Goal: Task Accomplishment & Management: Use online tool/utility

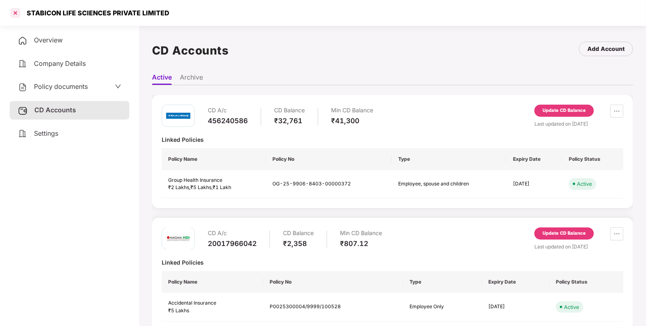
click at [17, 12] on div at bounding box center [15, 12] width 13 height 13
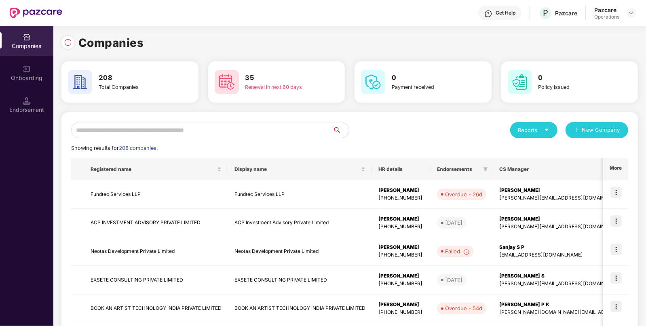
paste input "**********"
click at [203, 138] on input "text" at bounding box center [202, 130] width 262 height 16
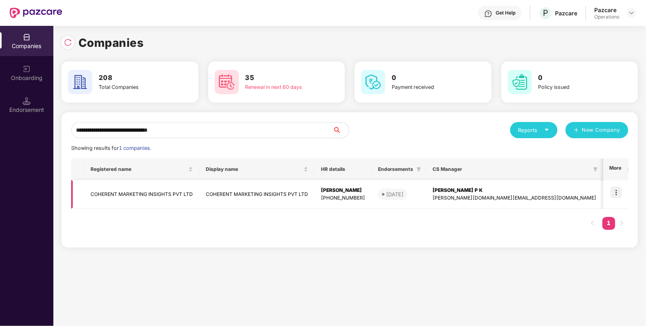
type input "**********"
click at [617, 188] on img at bounding box center [616, 192] width 11 height 11
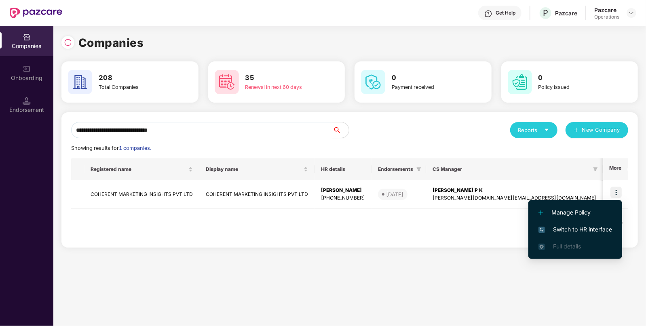
click at [593, 230] on span "Switch to HR interface" at bounding box center [576, 229] width 74 height 9
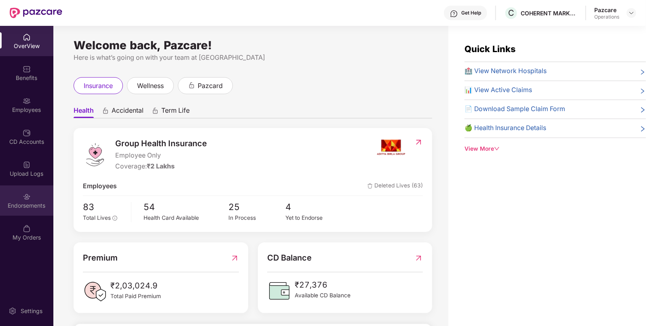
click at [20, 206] on div "Endorsements" at bounding box center [26, 206] width 53 height 8
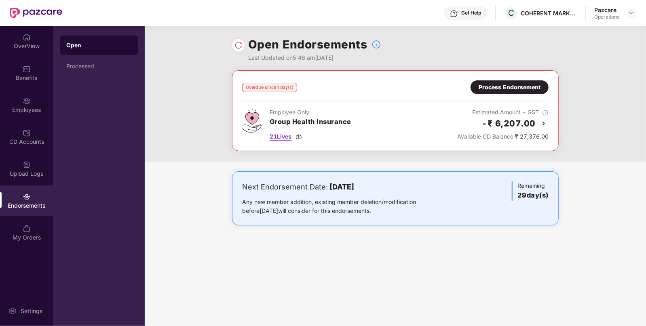
click at [281, 134] on span "21 Lives" at bounding box center [281, 136] width 22 height 9
click at [524, 89] on div "Process Endorsement" at bounding box center [510, 87] width 62 height 9
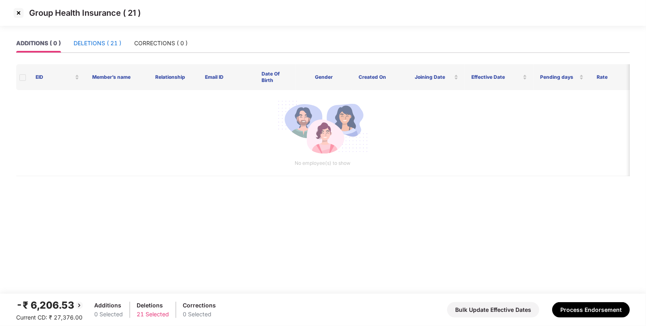
click at [103, 45] on div "DELETIONS ( 21 )" at bounding box center [98, 43] width 48 height 9
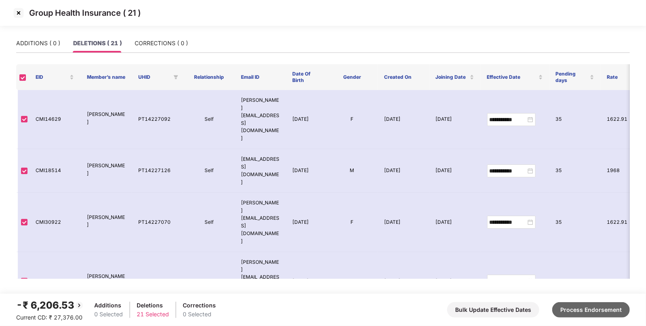
click at [579, 310] on button "Process Endorsement" at bounding box center [591, 310] width 78 height 15
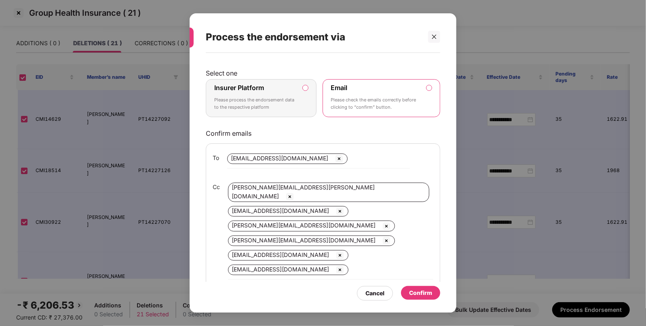
click at [303, 112] on label "Insurer Platform Please process the endorsement data to the respective platform" at bounding box center [261, 98] width 111 height 38
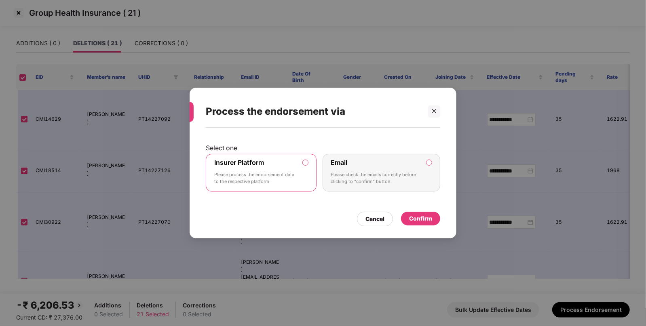
click at [423, 216] on div "Confirm" at bounding box center [420, 218] width 23 height 9
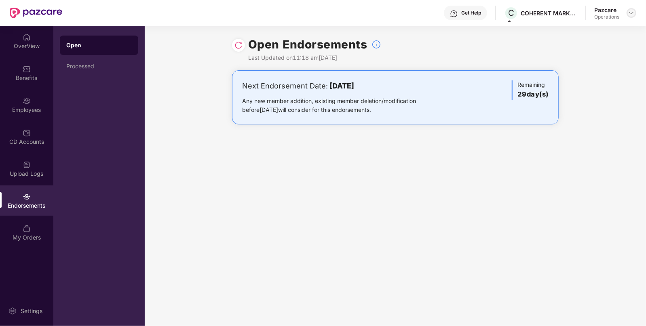
click at [629, 13] on img at bounding box center [631, 13] width 6 height 6
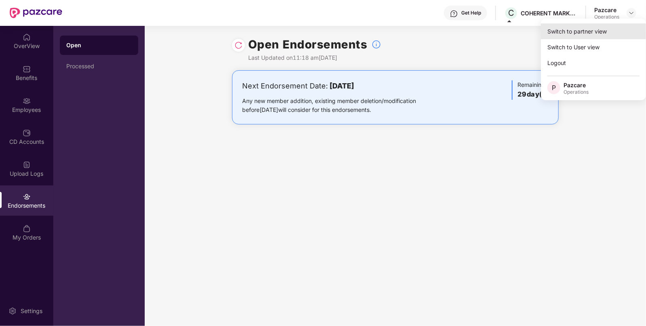
click at [597, 26] on div "Switch to partner view" at bounding box center [593, 31] width 105 height 16
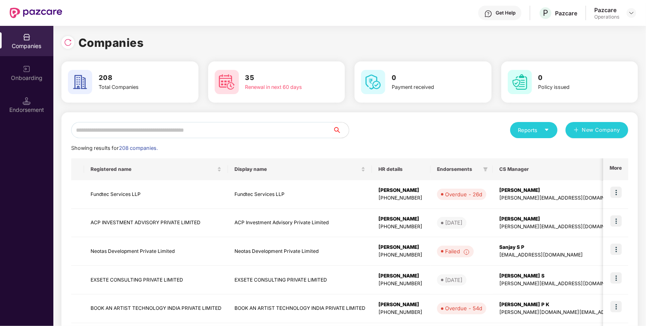
paste input "**********"
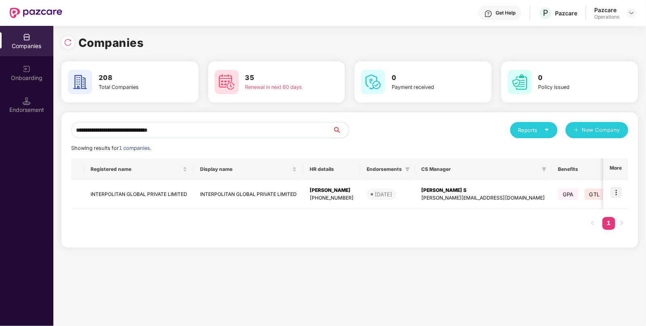
click at [281, 135] on input "**********" at bounding box center [202, 130] width 262 height 16
type input "**********"
click at [619, 190] on img at bounding box center [616, 192] width 11 height 11
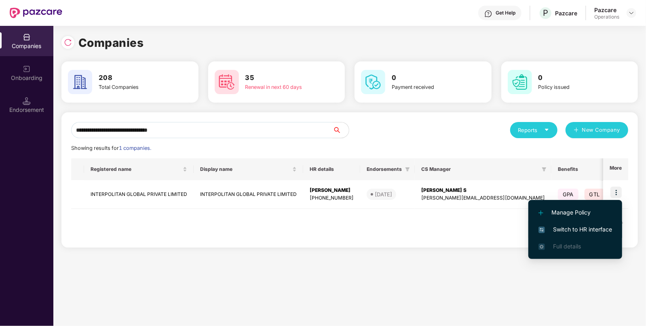
click at [594, 230] on span "Switch to HR interface" at bounding box center [576, 229] width 74 height 9
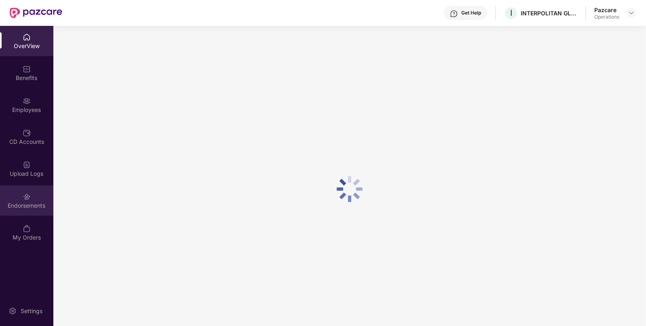
click at [31, 208] on div "Endorsements" at bounding box center [26, 206] width 53 height 8
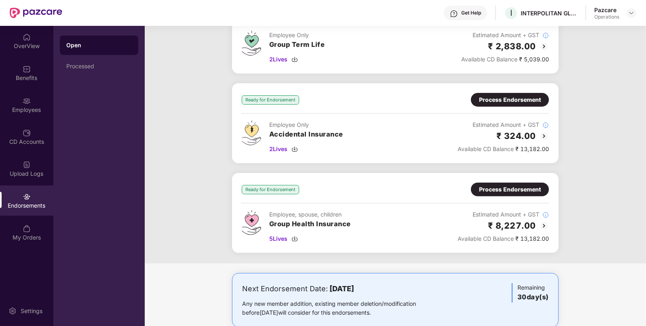
scroll to position [77, 0]
click at [279, 239] on span "5 Lives" at bounding box center [278, 238] width 18 height 9
click at [510, 191] on div "Process Endorsement" at bounding box center [510, 189] width 62 height 9
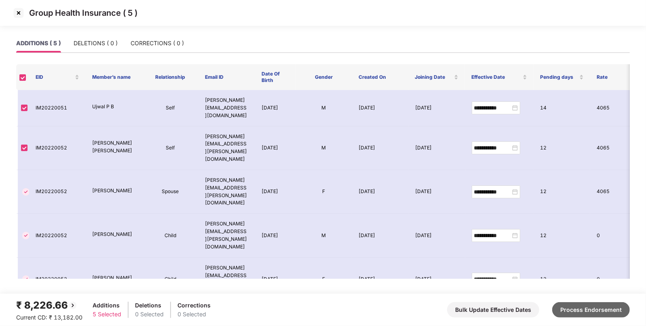
click at [607, 311] on button "Process Endorsement" at bounding box center [591, 310] width 78 height 15
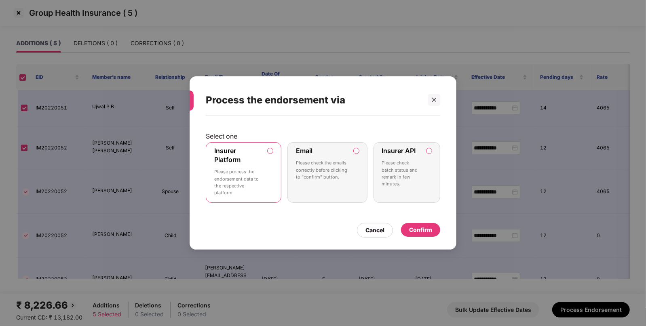
click at [249, 168] on div "Insurer Platform Please process the endorsement data to the respective platform" at bounding box center [237, 173] width 47 height 52
click at [426, 233] on div "Confirm" at bounding box center [420, 230] width 23 height 9
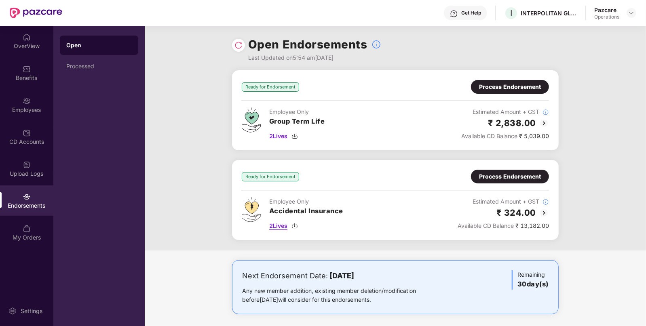
click at [283, 225] on span "2 Lives" at bounding box center [278, 226] width 18 height 9
